Goal: Navigation & Orientation: Go to known website

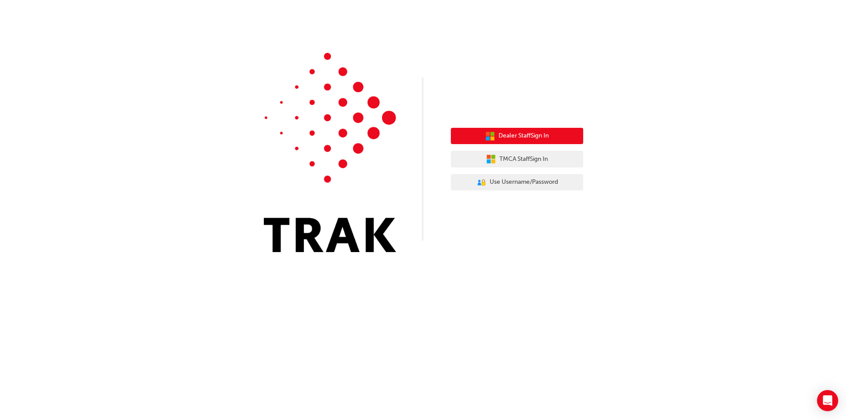
click at [493, 134] on icon "button" at bounding box center [493, 134] width 4 height 4
